Goal: Task Accomplishment & Management: Use online tool/utility

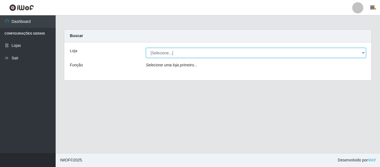
click at [193, 54] on select "[Selecione...] Hiper Queiroz - [GEOGRAPHIC_DATA]" at bounding box center [256, 53] width 220 height 10
select select "497"
click at [146, 48] on select "[Selecione...] Hiper Queiroz - [GEOGRAPHIC_DATA]" at bounding box center [256, 53] width 220 height 10
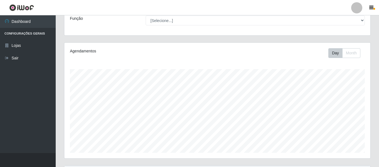
scroll to position [42, 0]
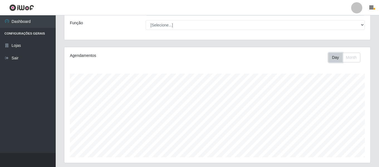
click at [336, 55] on button "Day" at bounding box center [335, 58] width 14 height 10
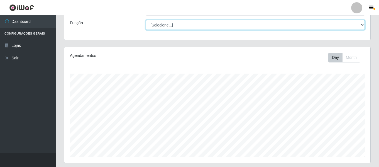
click at [335, 26] on select "[Selecione...] ASG ASG + ASG ++ Embalador Embalador + Embalador ++ Operador de …" at bounding box center [255, 25] width 219 height 10
select select "22"
click at [146, 20] on select "[Selecione...] ASG ASG + ASG ++ Embalador Embalador + Embalador ++ Operador de …" at bounding box center [255, 25] width 219 height 10
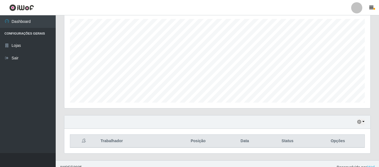
scroll to position [104, 0]
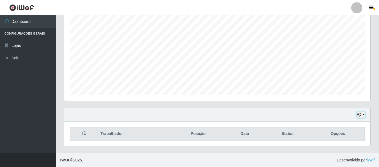
click at [363, 117] on button "button" at bounding box center [361, 114] width 8 height 6
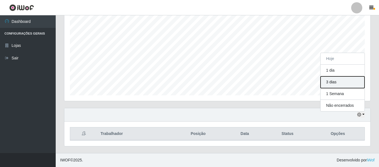
click at [335, 85] on button "3 dias" at bounding box center [343, 82] width 44 height 12
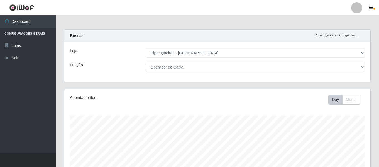
scroll to position [104, 0]
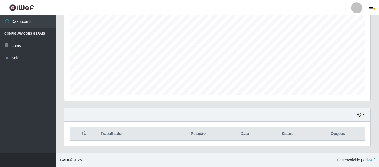
click at [365, 114] on div "Hoje 1 dia 3 dias 1 Semana Não encerrados" at bounding box center [217, 114] width 306 height 13
click at [364, 114] on button "button" at bounding box center [361, 114] width 8 height 6
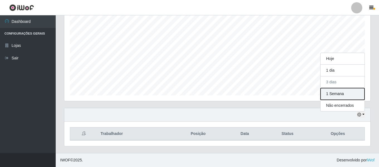
click at [345, 94] on button "1 Semana" at bounding box center [343, 94] width 44 height 12
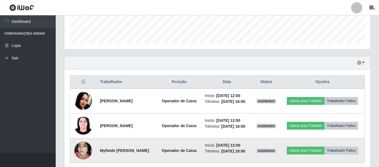
scroll to position [135, 0]
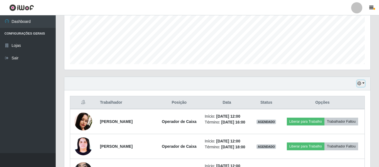
click at [361, 86] on button "button" at bounding box center [361, 83] width 8 height 6
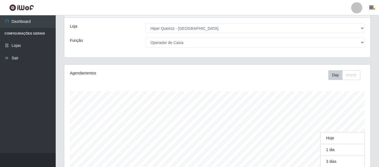
scroll to position [0, 0]
